Goal: Find specific page/section

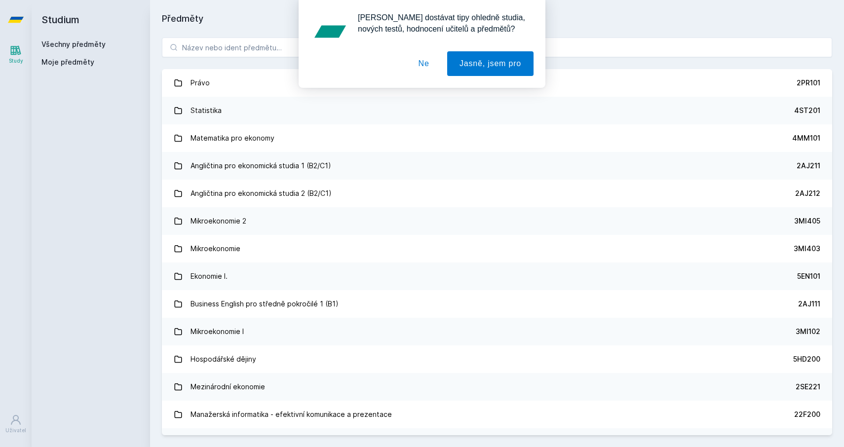
click at [424, 63] on button "Ne" at bounding box center [424, 63] width 36 height 25
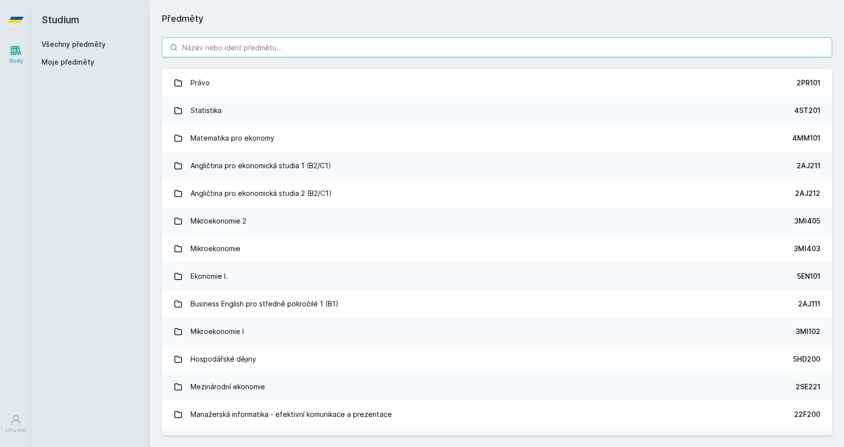
click at [287, 42] on input "search" at bounding box center [497, 48] width 670 height 20
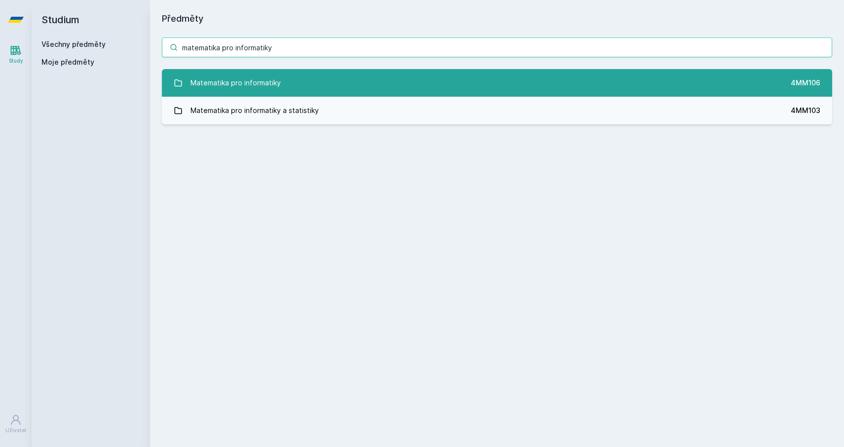
type input "matematika pro informatiky"
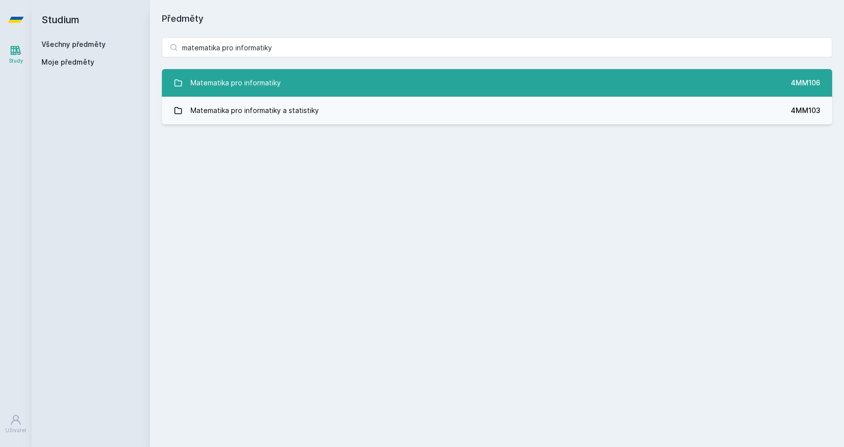
click at [279, 89] on div "Matematika pro informatiky" at bounding box center [236, 83] width 90 height 20
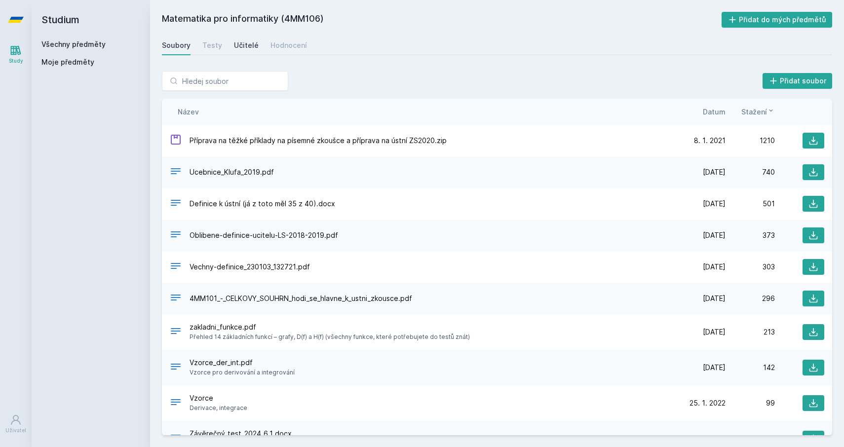
click at [237, 46] on div "Učitelé" at bounding box center [246, 45] width 25 height 10
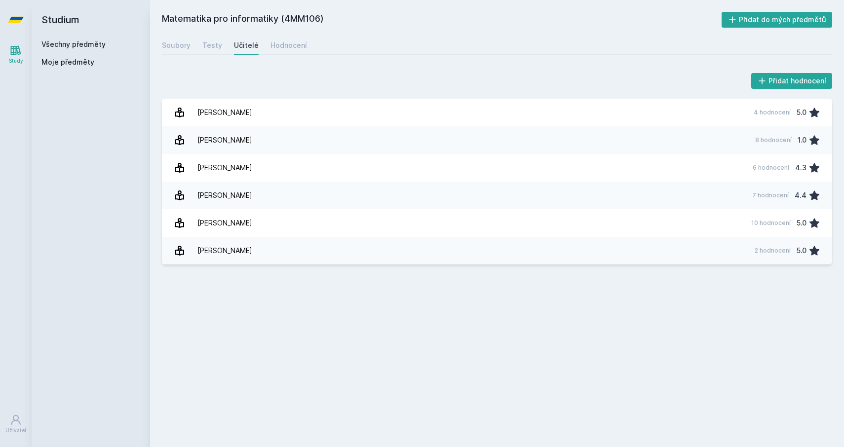
click at [58, 24] on h2 "Studium" at bounding box center [90, 19] width 99 height 39
click at [11, 64] on div "Study" at bounding box center [16, 60] width 14 height 7
